Goal: Obtain resource: Download file/media

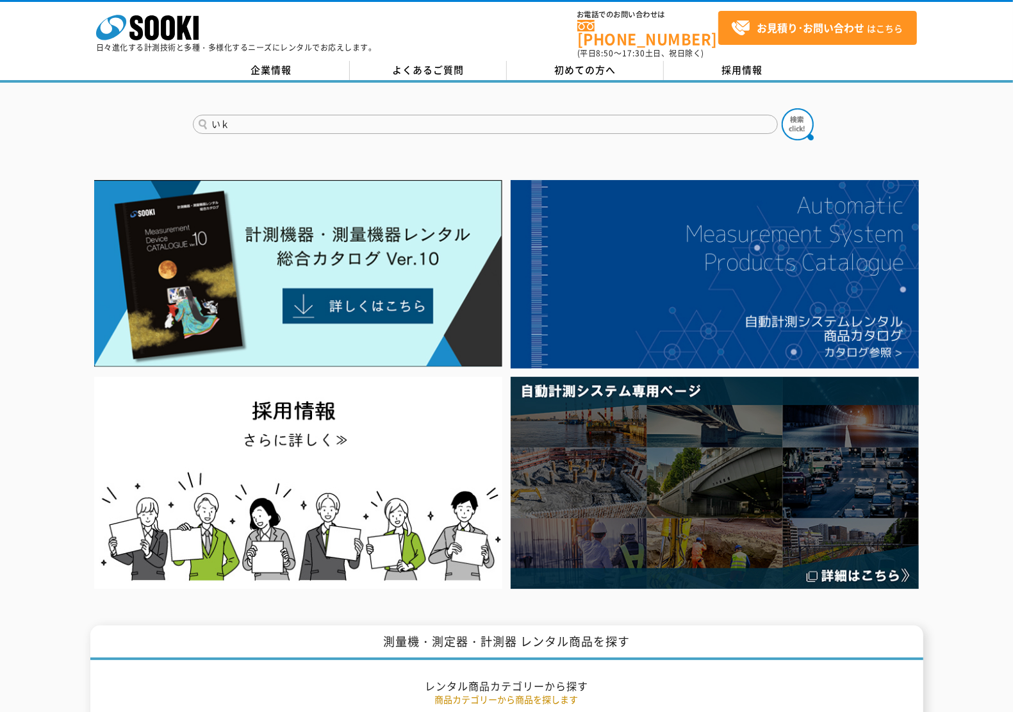
type input "い"
type input "一級水準"
click at [782, 108] on button at bounding box center [798, 124] width 32 height 32
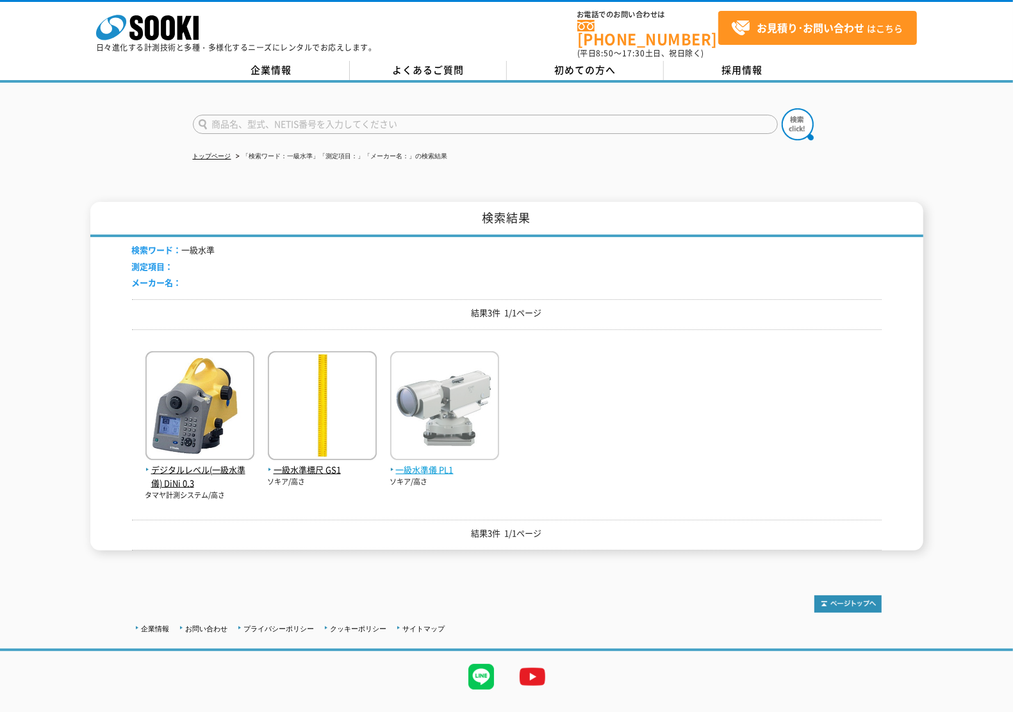
click at [468, 397] on img at bounding box center [444, 407] width 109 height 112
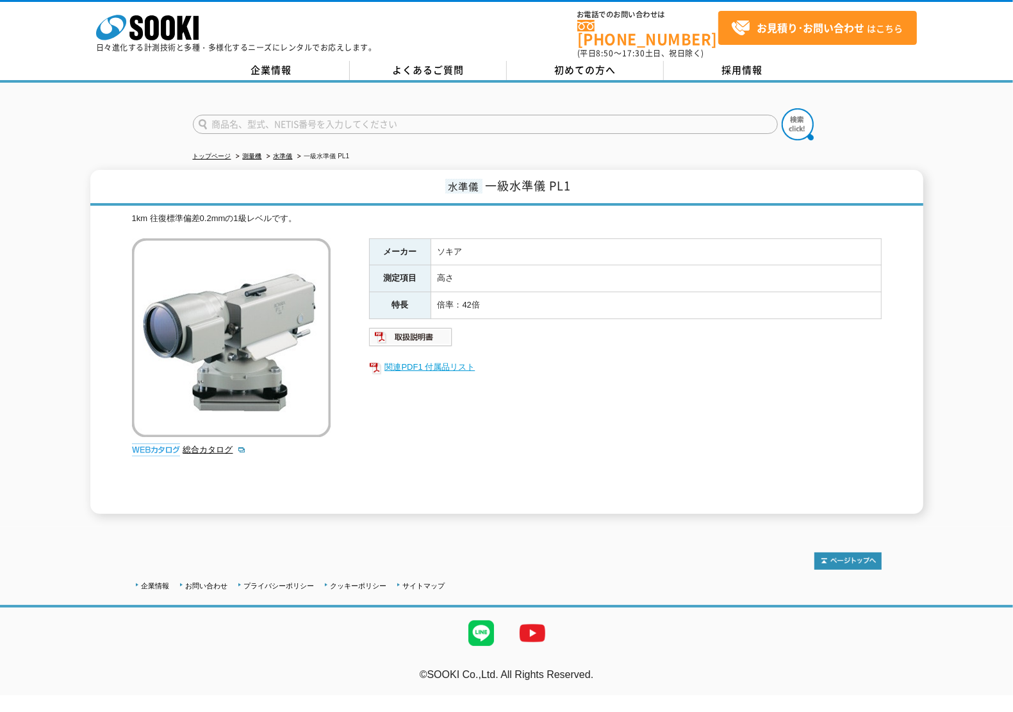
click at [456, 359] on link "関連PDF1 付属品リスト" at bounding box center [625, 367] width 513 height 17
click at [213, 445] on link "総合カタログ" at bounding box center [214, 450] width 63 height 10
